Goal: Transaction & Acquisition: Book appointment/travel/reservation

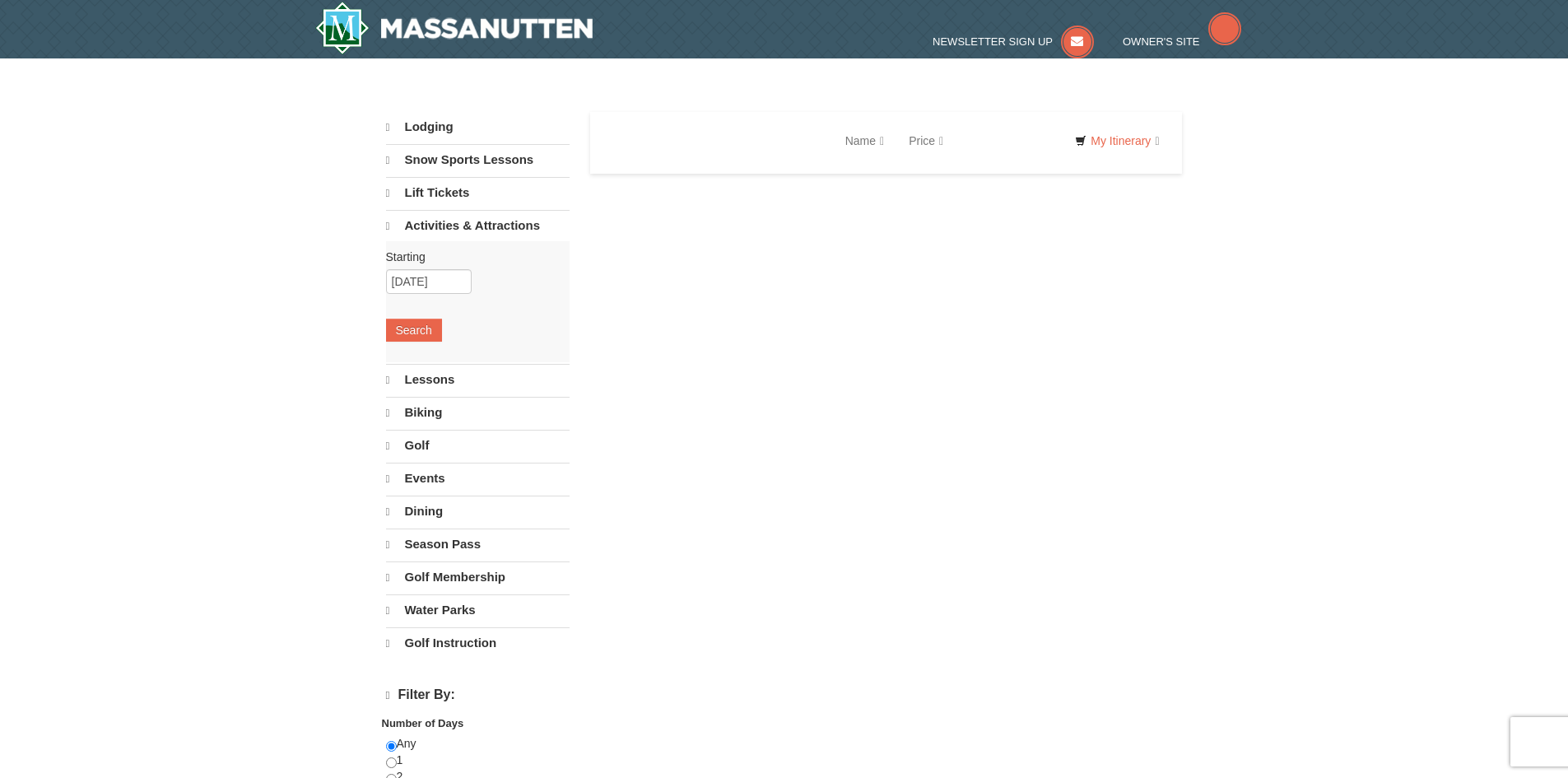
select select "10"
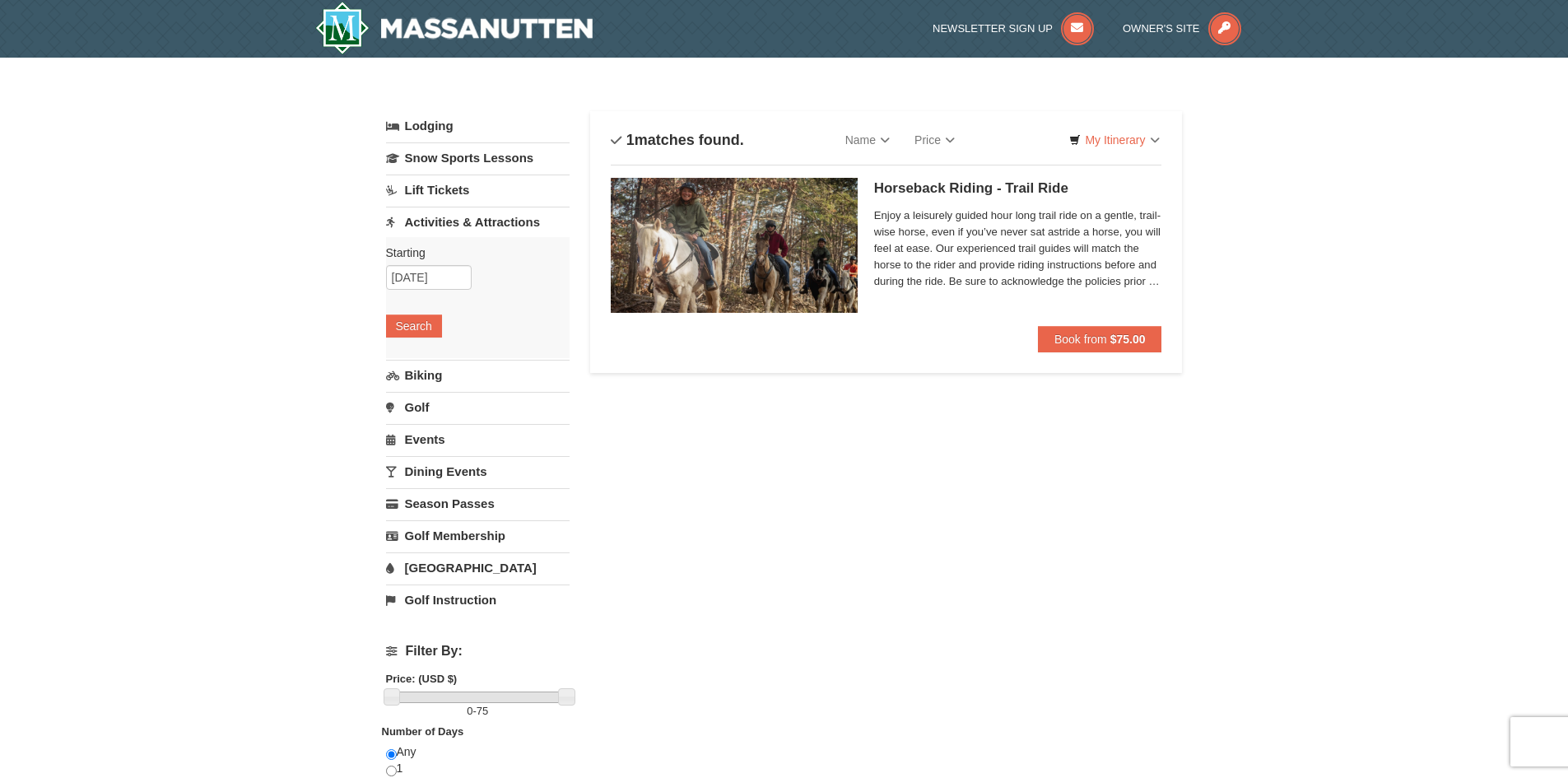
click at [1059, 243] on span "Enjoy a leisurely guided hour long trail ride on a gentle, trail-wise horse, ev…" at bounding box center [1018, 249] width 288 height 83
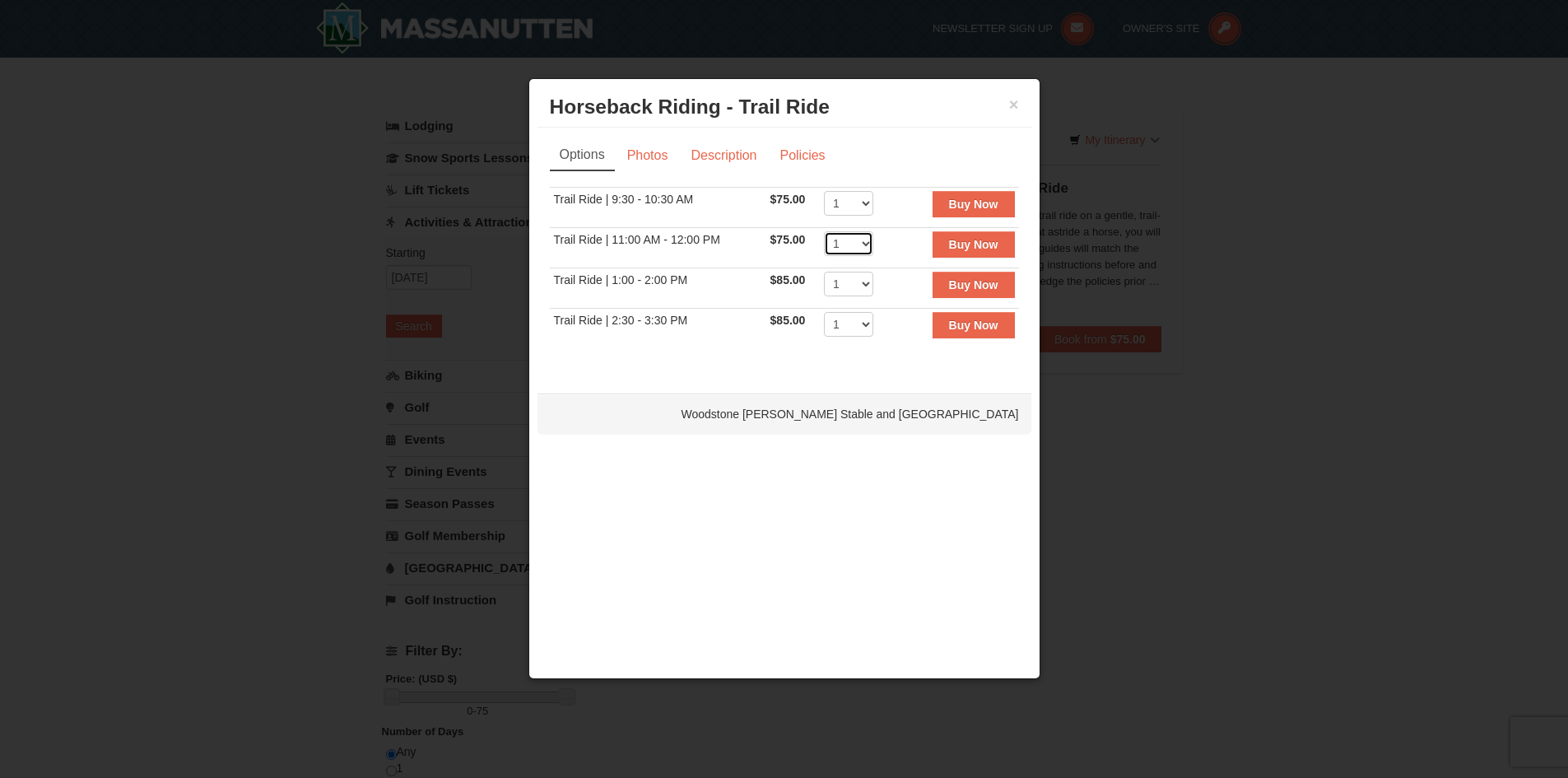
click at [870, 244] on select "1 2 3 4 5 6 7 8 9 10 11 12" at bounding box center [849, 243] width 49 height 25
click at [824, 231] on select "1 2 3 4 5 6 7 8 9 10 11 12" at bounding box center [849, 243] width 49 height 25
click at [858, 244] on select "1 2 3 4 5 6 7 8 9 10 11 12" at bounding box center [849, 243] width 49 height 25
select select "2"
click at [824, 231] on select "1 2 3 4 5 6 7 8 9 10 11 12" at bounding box center [849, 243] width 49 height 25
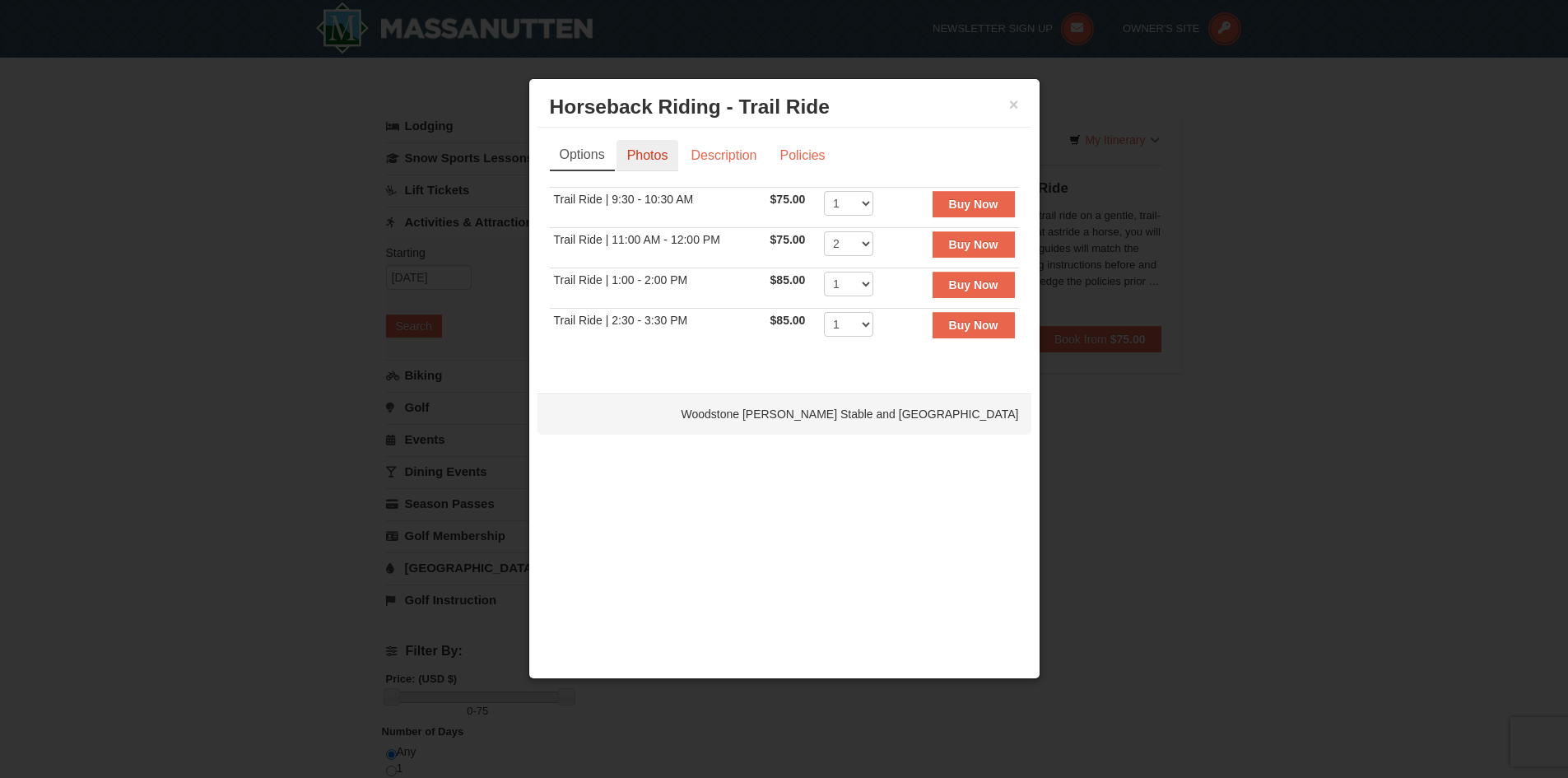
click at [647, 158] on link "Photos" at bounding box center [647, 155] width 62 height 32
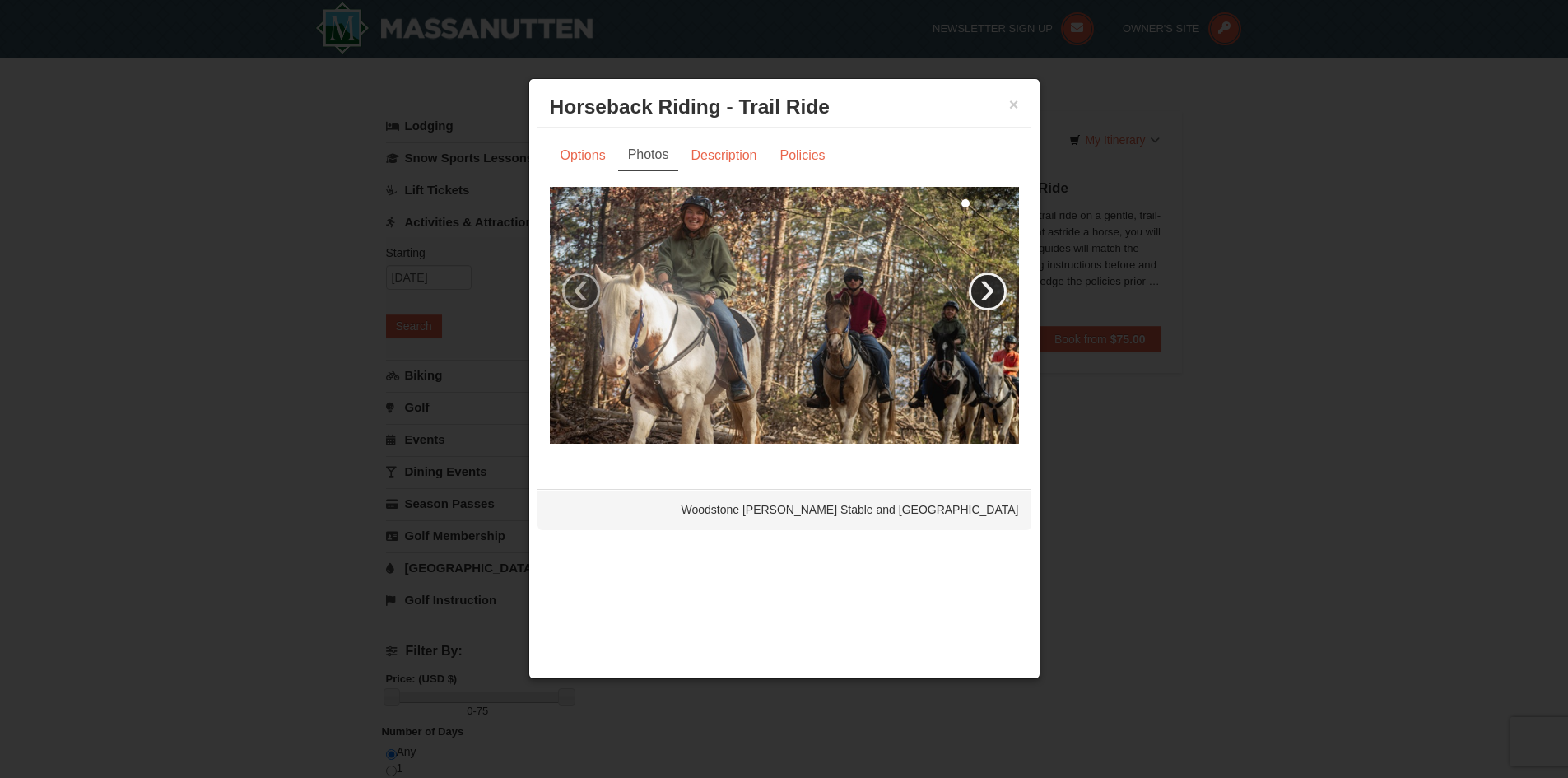
click at [979, 275] on link "›" at bounding box center [987, 291] width 38 height 38
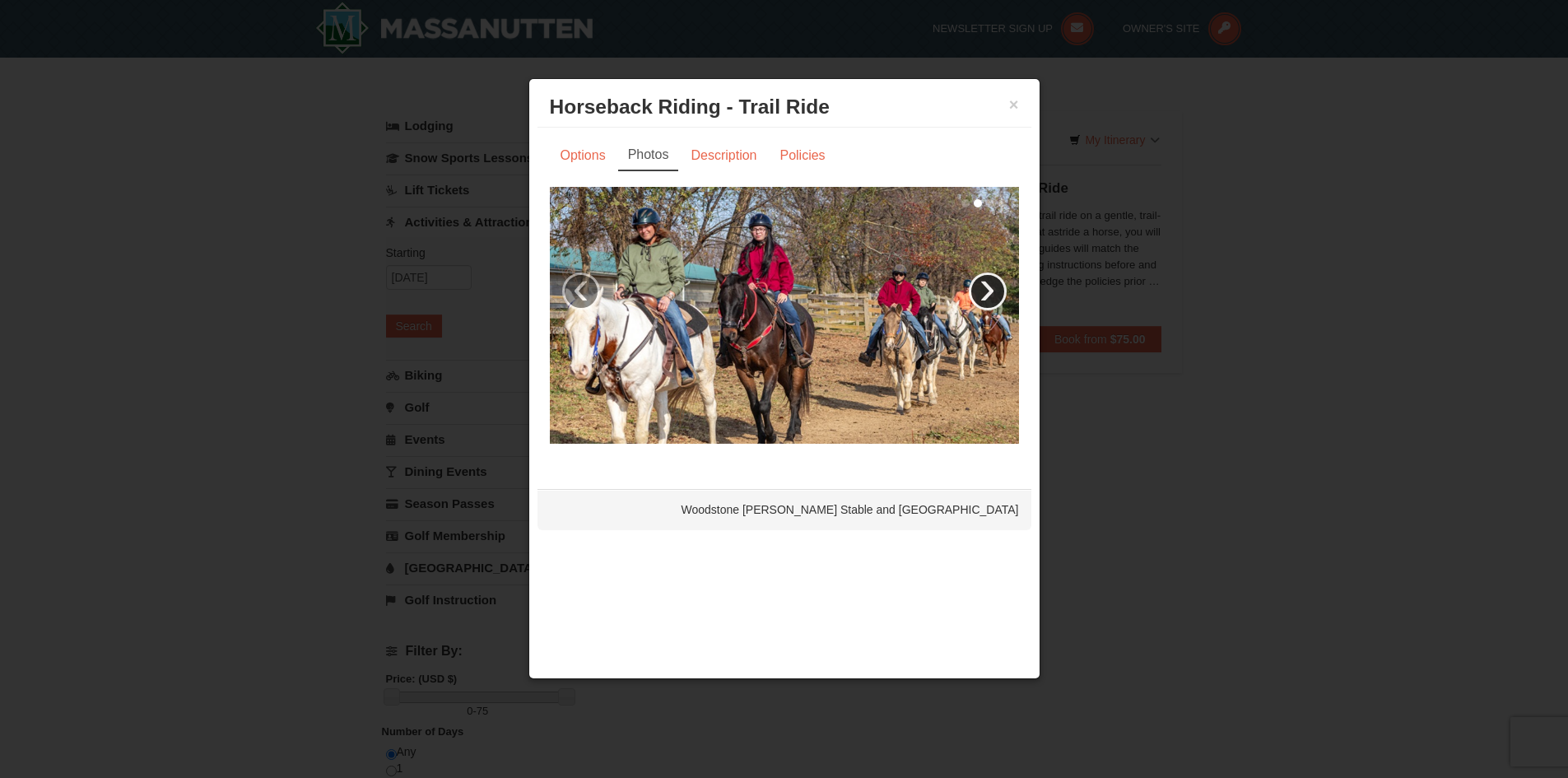
click at [979, 275] on link "›" at bounding box center [987, 291] width 38 height 38
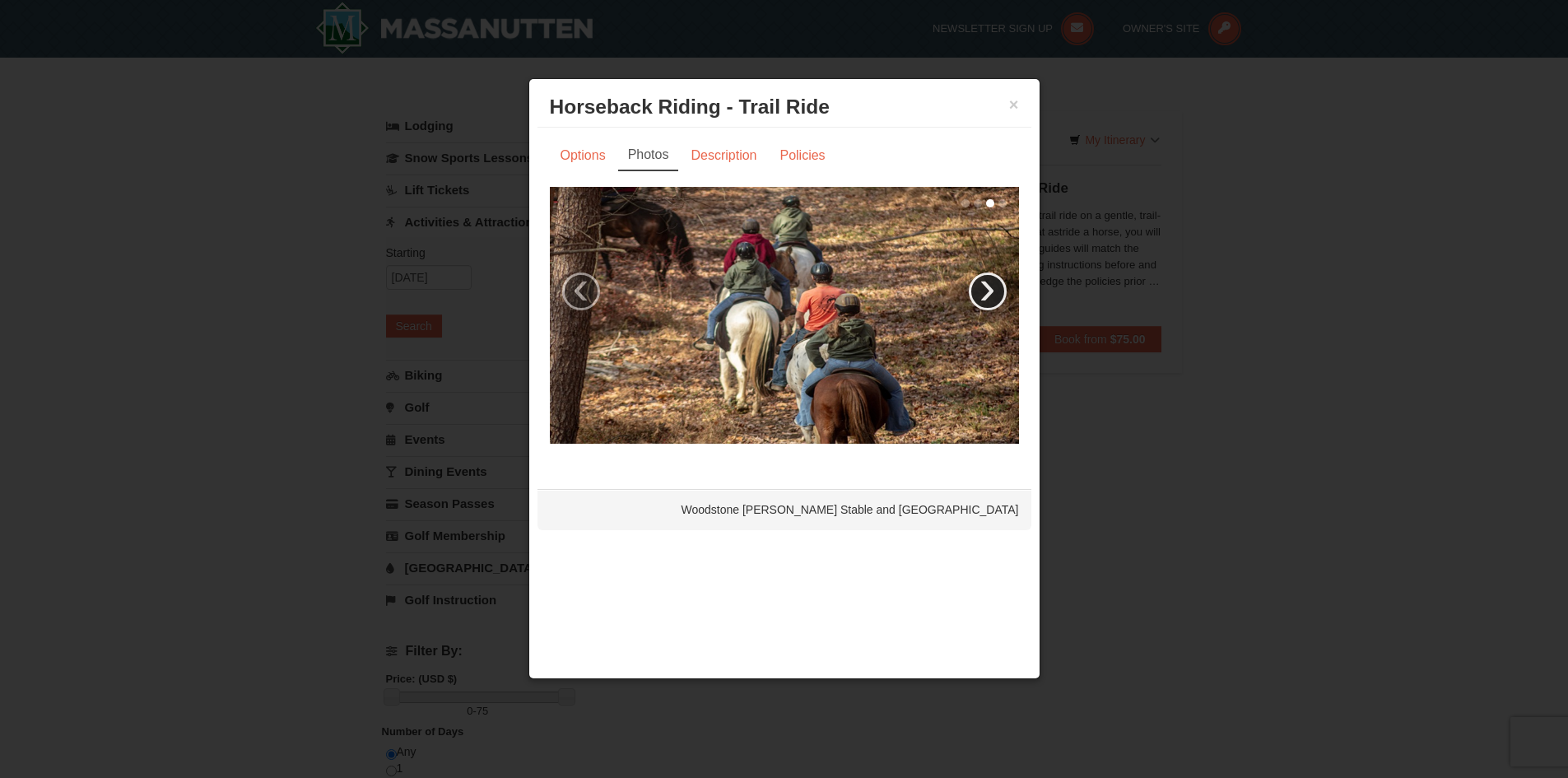
click at [979, 275] on link "›" at bounding box center [987, 291] width 38 height 38
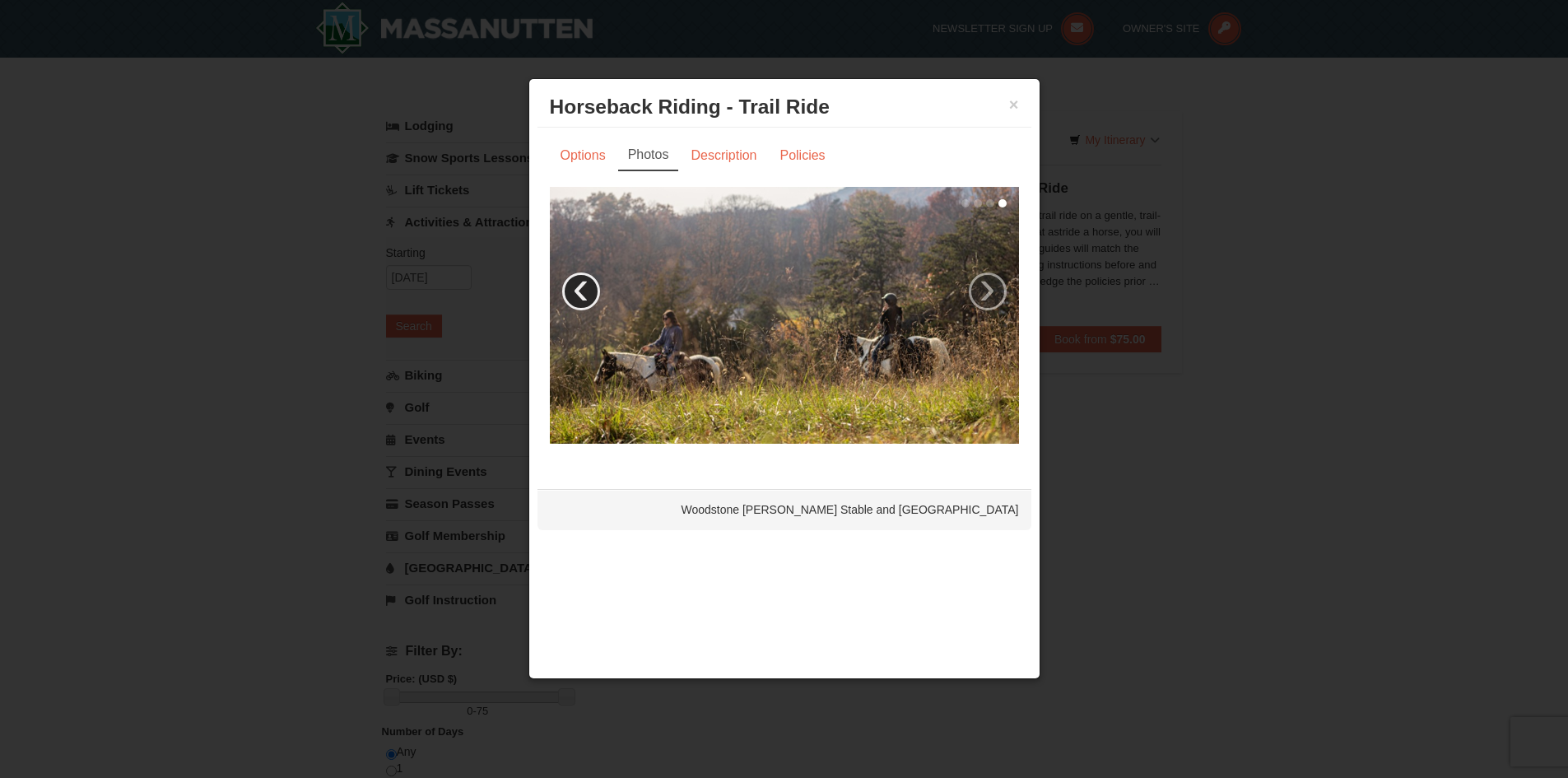
click at [580, 287] on link "‹" at bounding box center [581, 291] width 38 height 38
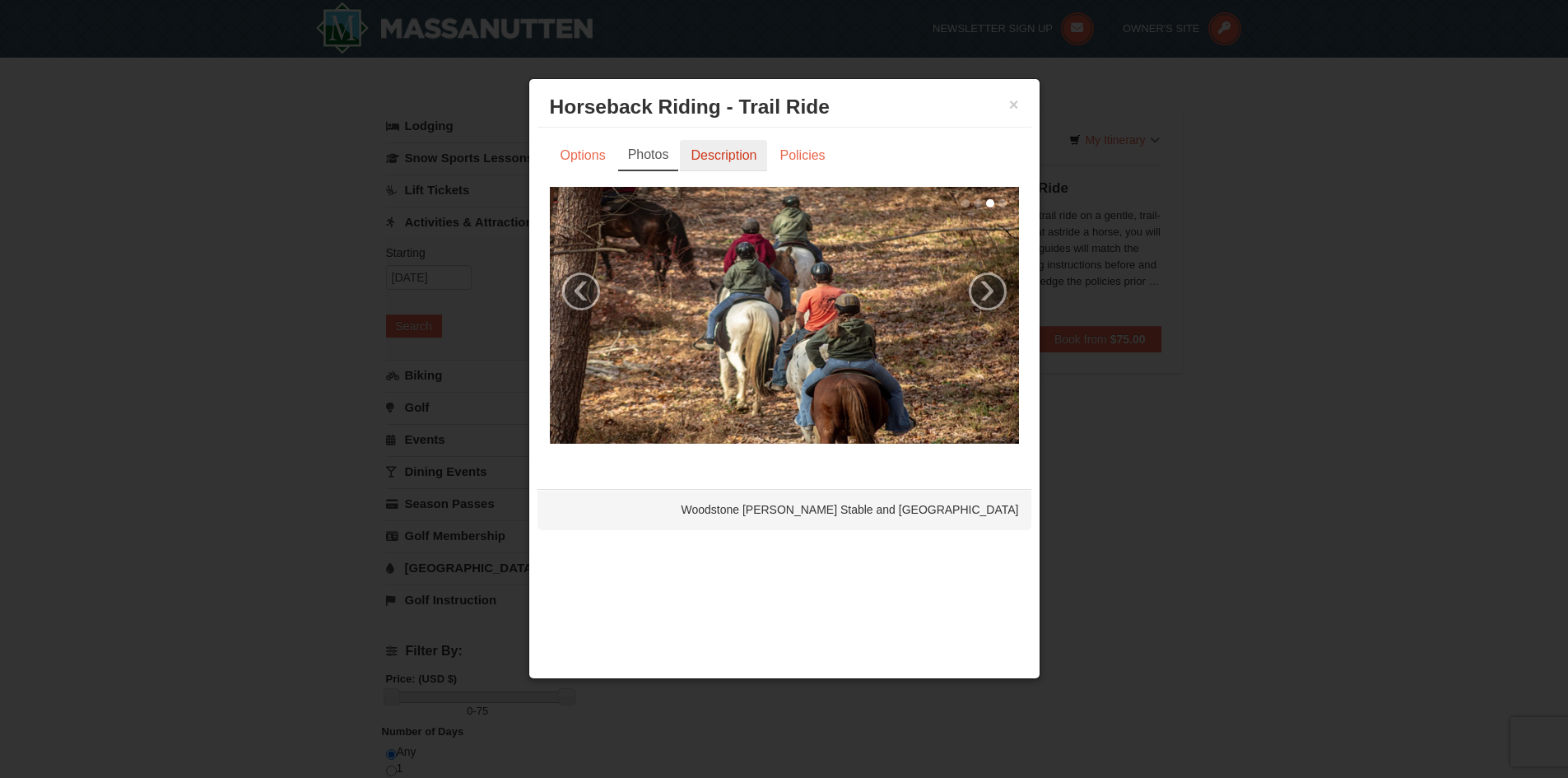
click at [725, 160] on link "Description" at bounding box center [723, 155] width 87 height 32
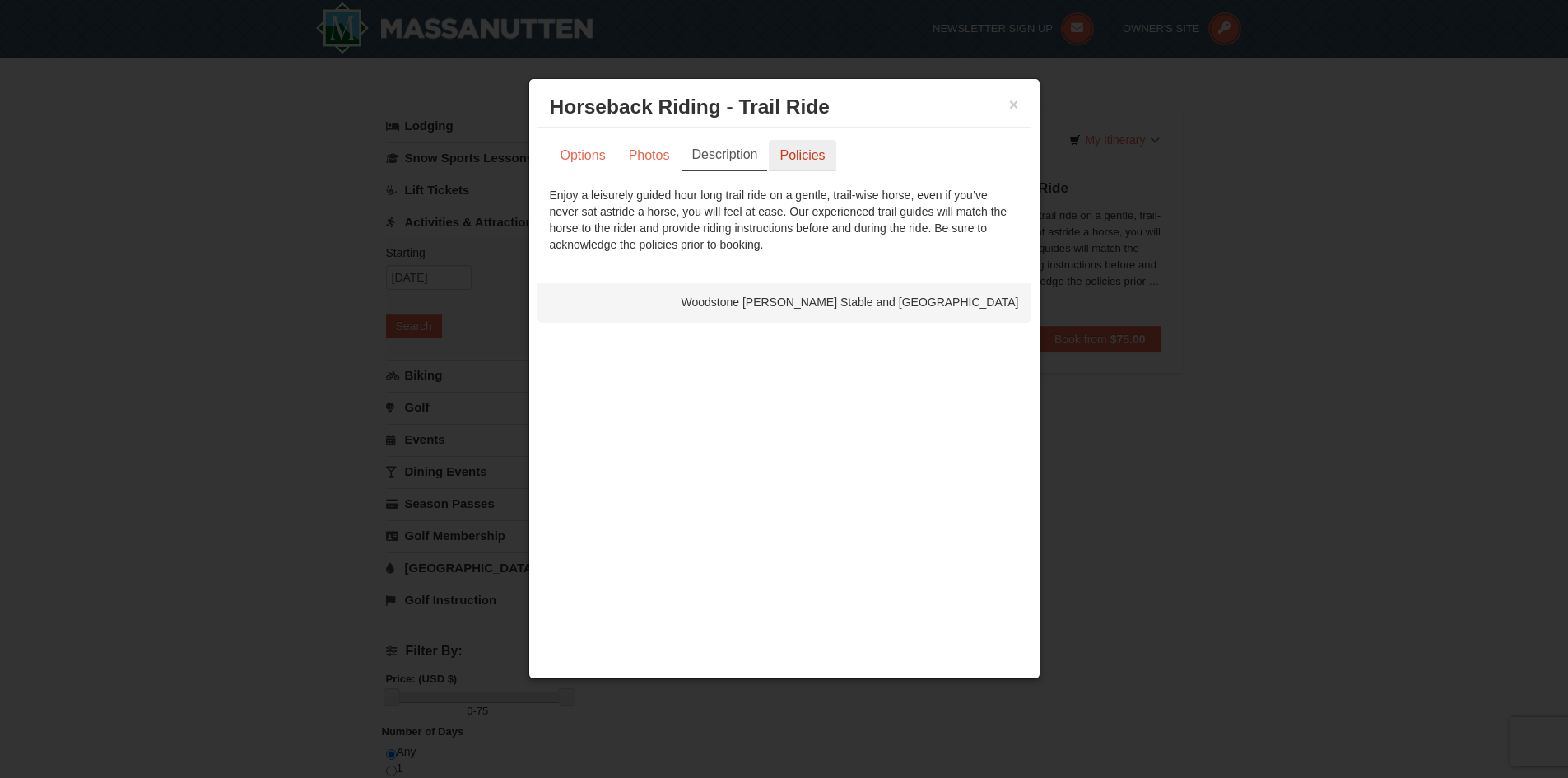
click at [792, 168] on link "Policies" at bounding box center [802, 155] width 67 height 32
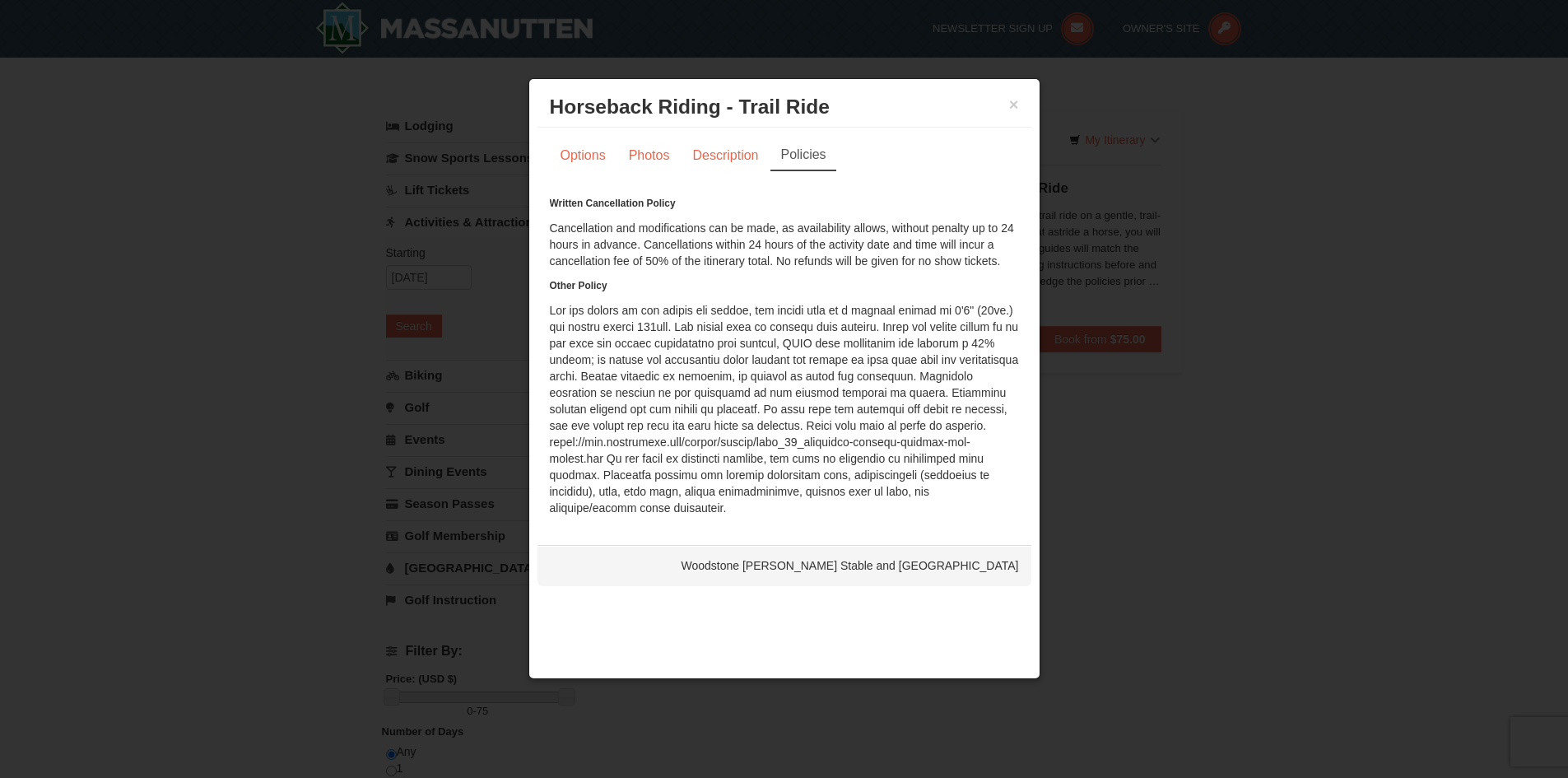
click at [1021, 110] on div "× Horseback Riding - Trail Ride [GEOGRAPHIC_DATA][PERSON_NAME] Stable and Petti…" at bounding box center [784, 107] width 494 height 40
click at [1011, 107] on button "×" at bounding box center [1014, 104] width 10 height 17
